Goal: Transaction & Acquisition: Purchase product/service

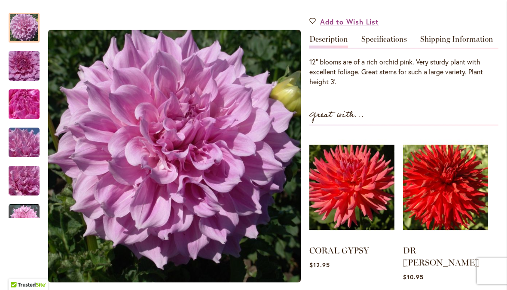
scroll to position [258, 0]
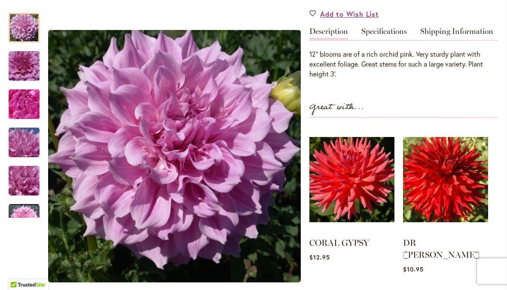
click at [447, 189] on img at bounding box center [445, 179] width 85 height 106
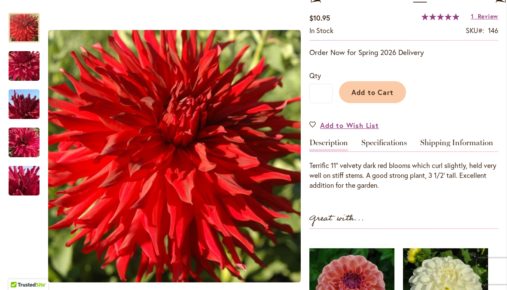
scroll to position [170, 0]
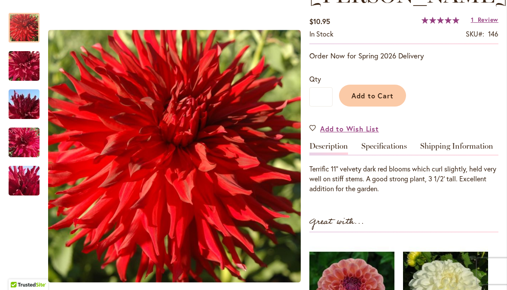
click at [372, 85] on button "Add to Cart" at bounding box center [372, 96] width 67 height 22
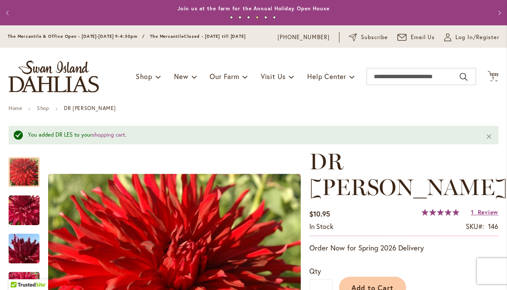
scroll to position [0, 0]
click at [457, 41] on span "Log In/Register" at bounding box center [477, 37] width 44 height 9
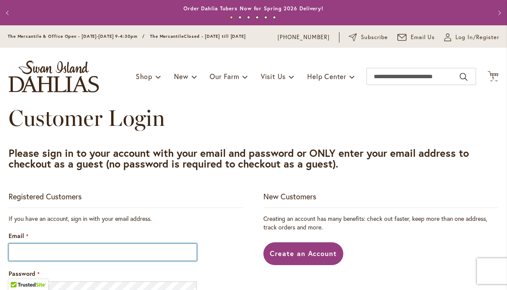
click at [88, 261] on input "Email" at bounding box center [103, 251] width 188 height 17
type input "**********"
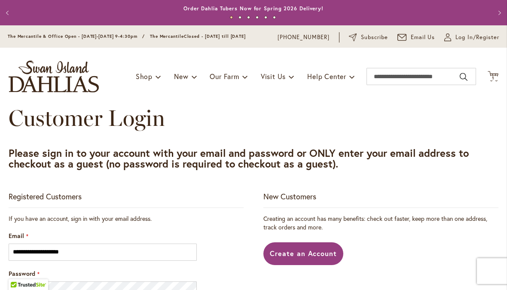
type input "**********"
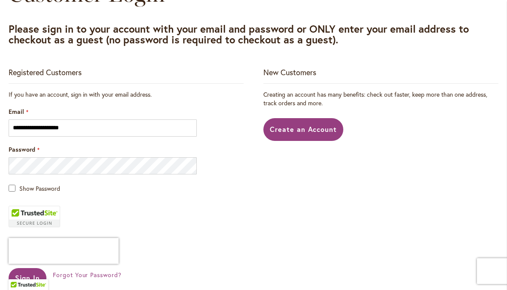
scroll to position [125, 0]
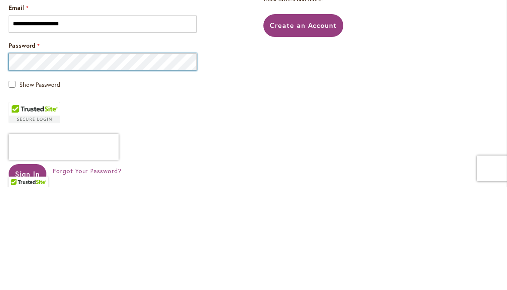
type input "**********"
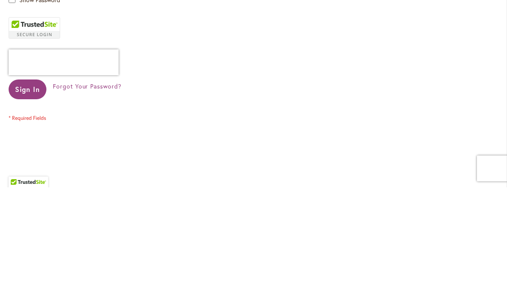
scroll to position [212, 0]
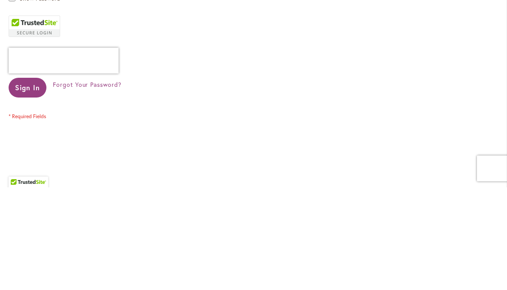
click at [31, 185] on span "Sign In" at bounding box center [27, 189] width 25 height 9
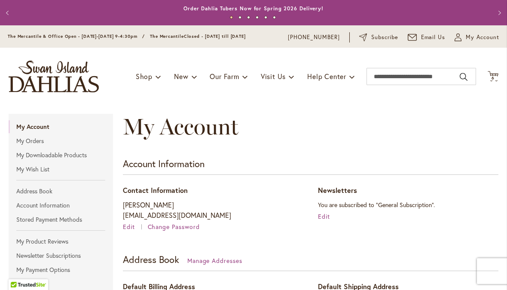
click at [492, 77] on span "6" at bounding box center [492, 78] width 3 height 6
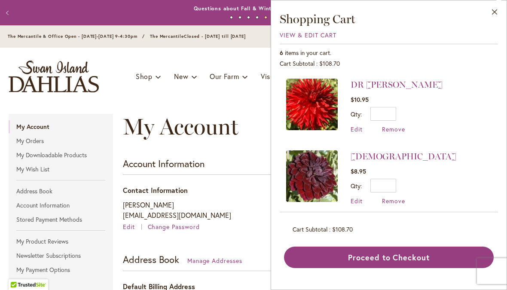
click at [381, 253] on button "Proceed to Checkout" at bounding box center [389, 256] width 210 height 21
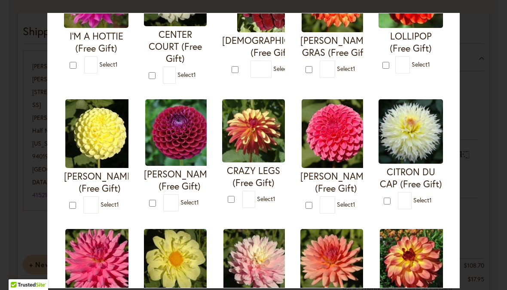
scroll to position [123, 0]
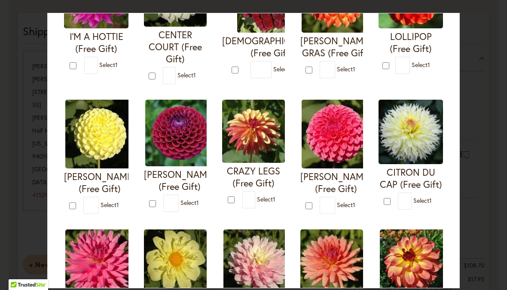
type input "*"
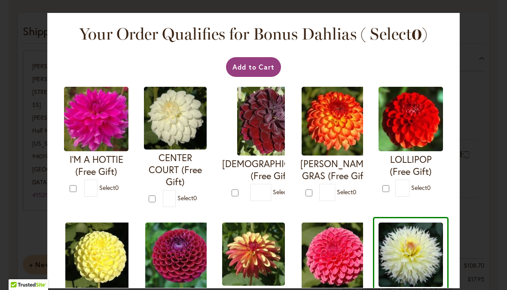
scroll to position [0, 0]
click at [263, 69] on button "Add to Cart" at bounding box center [253, 67] width 55 height 20
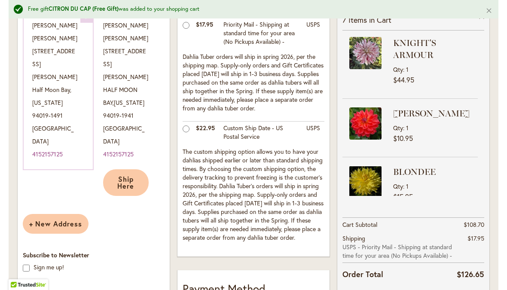
scroll to position [227, 0]
click at [416, 177] on strong "BLONDEE" at bounding box center [434, 171] width 82 height 12
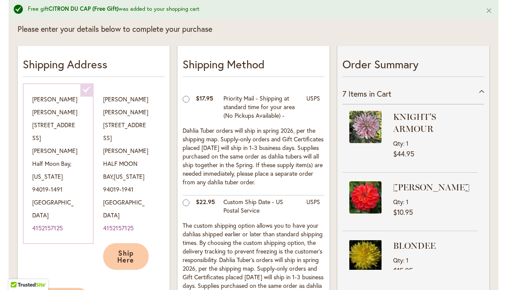
click at [404, 163] on li "KNIGHT'S ARMOUR Qty 1 $44.95" at bounding box center [409, 141] width 135 height 61
click at [479, 94] on div "7 Items in Cart" at bounding box center [413, 93] width 142 height 21
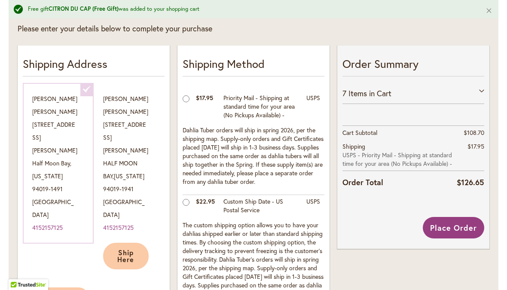
click at [483, 90] on div "7 Items in Cart" at bounding box center [413, 93] width 142 height 21
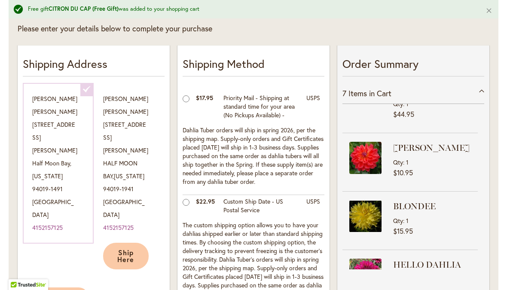
scroll to position [44, 0]
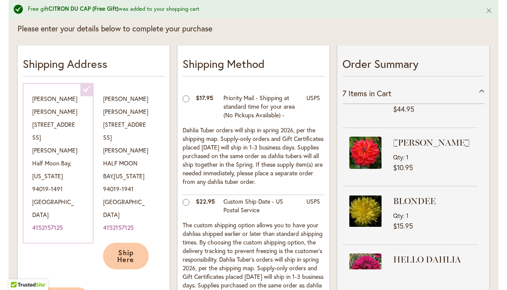
click at [128, 248] on span "Ship Here" at bounding box center [125, 256] width 17 height 16
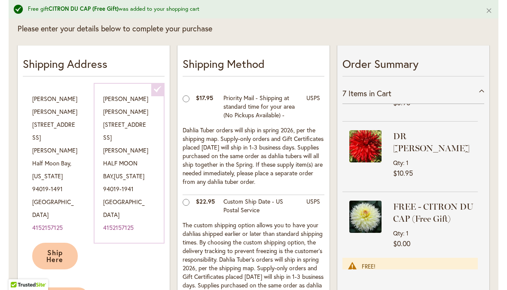
scroll to position [284, 0]
click at [61, 248] on span "Ship Here" at bounding box center [54, 256] width 17 height 16
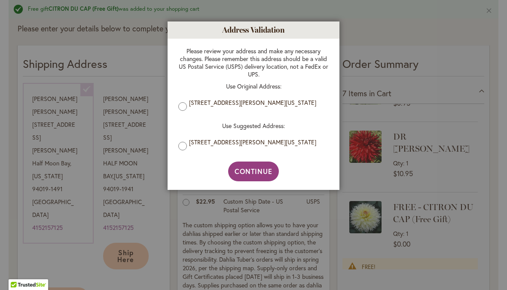
click at [133, 211] on div at bounding box center [253, 145] width 507 height 290
click at [257, 173] on span "Continue" at bounding box center [253, 171] width 38 height 9
click at [256, 172] on span "Continue" at bounding box center [253, 171] width 38 height 9
select select "**"
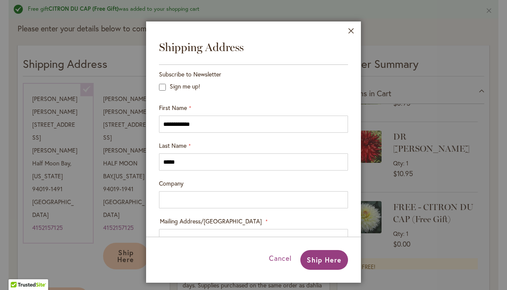
type input "**********"
select select "**"
type input "**********"
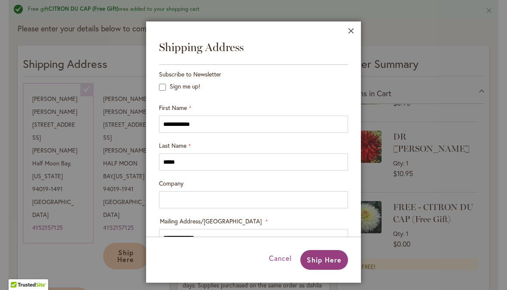
click at [6, 98] on div at bounding box center [253, 145] width 507 height 290
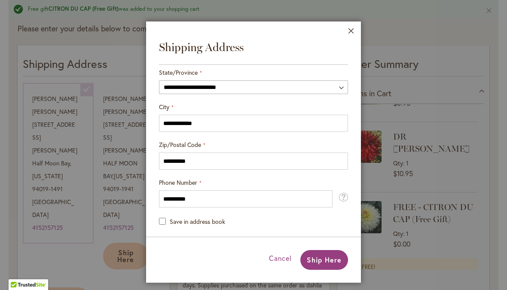
scroll to position [242, 0]
click at [331, 262] on span "Ship Here" at bounding box center [324, 259] width 35 height 9
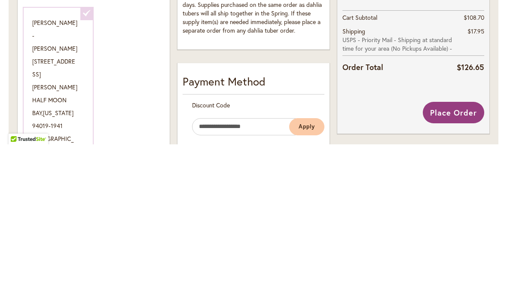
scroll to position [289, 0]
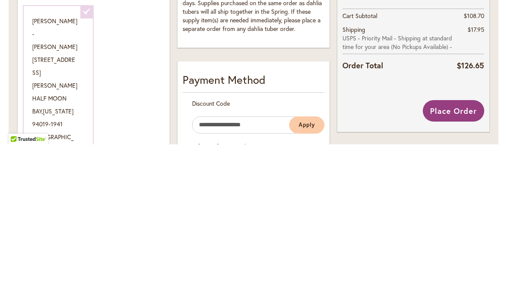
click at [452, 251] on span "Place Order" at bounding box center [453, 256] width 47 height 10
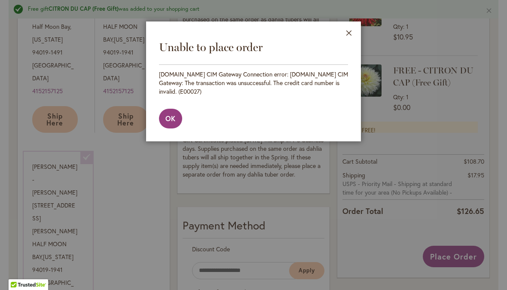
click at [171, 119] on span "OK" at bounding box center [170, 118] width 10 height 9
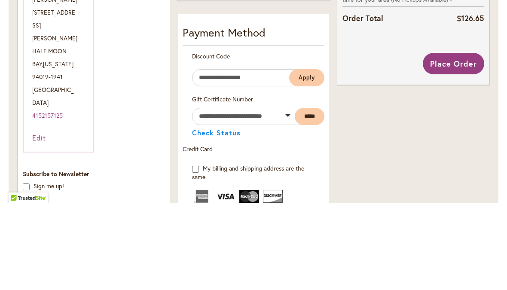
scroll to position [395, 0]
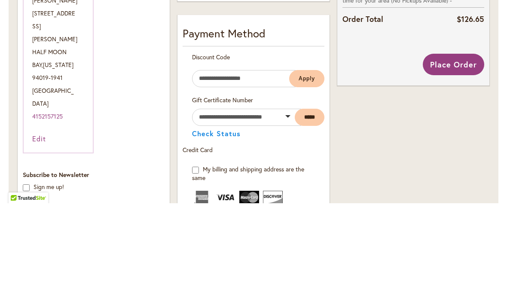
click at [460, 146] on span "Place Order" at bounding box center [453, 151] width 47 height 10
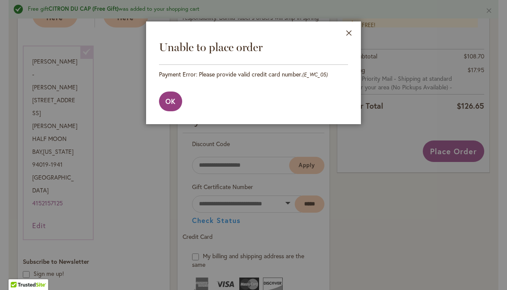
click at [175, 105] on span "OK" at bounding box center [170, 101] width 10 height 9
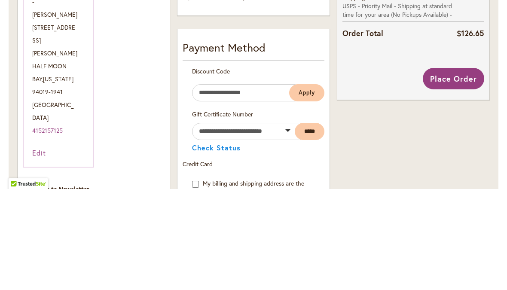
scroll to position [366, 0]
click at [460, 169] on button "Place Order" at bounding box center [452, 179] width 61 height 21
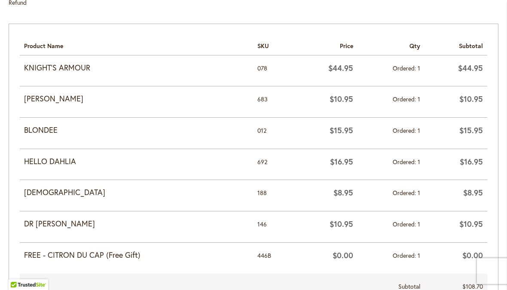
scroll to position [397, 0]
